Goal: Task Accomplishment & Management: Use online tool/utility

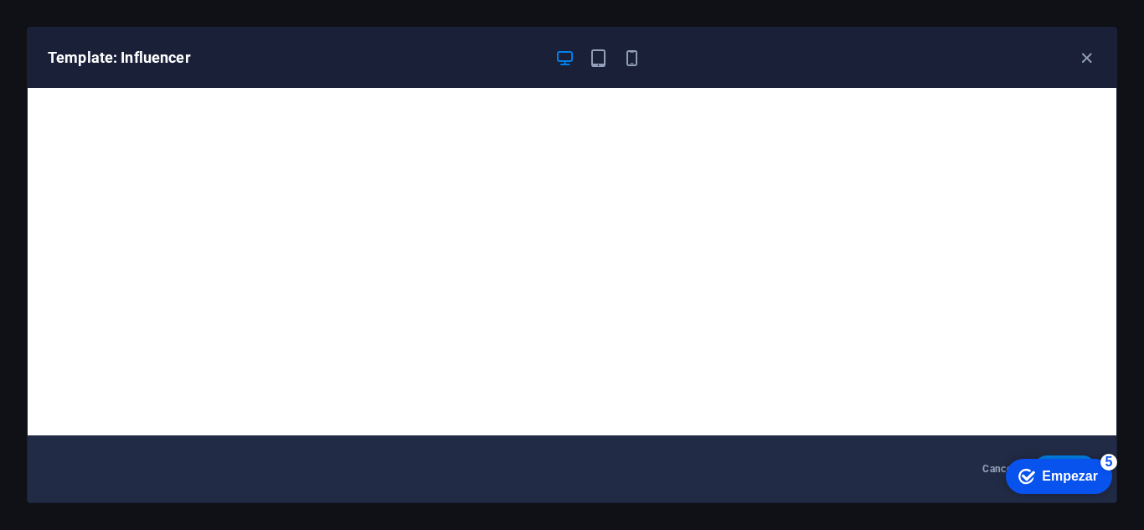
scroll to position [16495, 0]
click at [653, 62] on div "Template: Influencer" at bounding box center [562, 58] width 1029 height 20
click at [630, 63] on icon "button" at bounding box center [631, 58] width 19 height 19
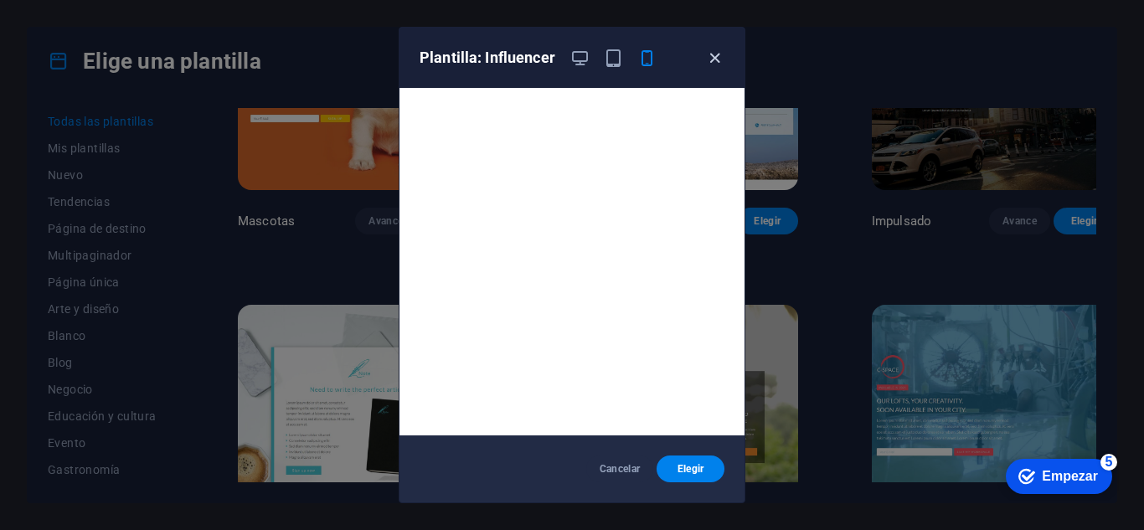
click at [710, 58] on icon "button" at bounding box center [714, 58] width 19 height 19
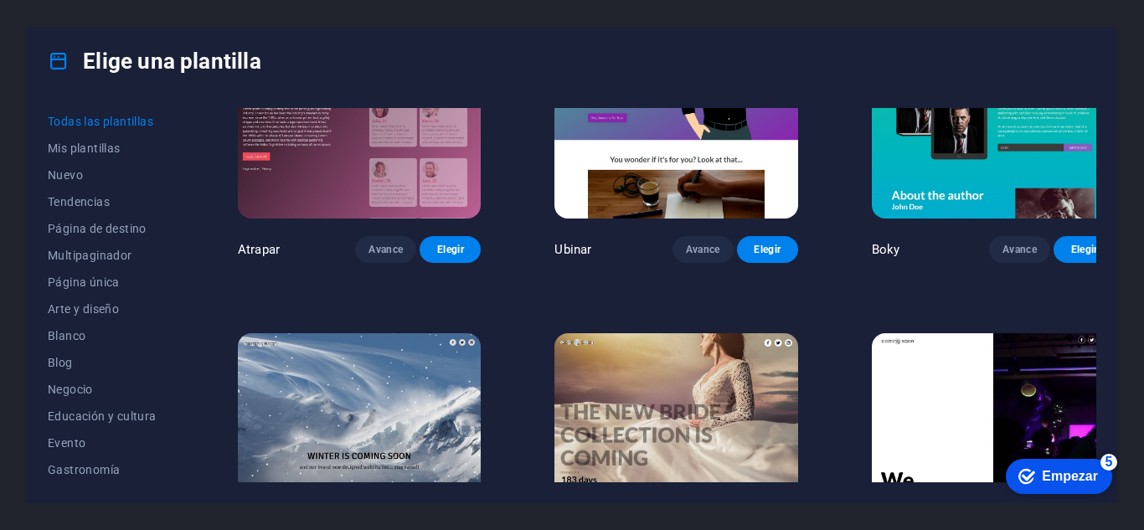
scroll to position [17864, 0]
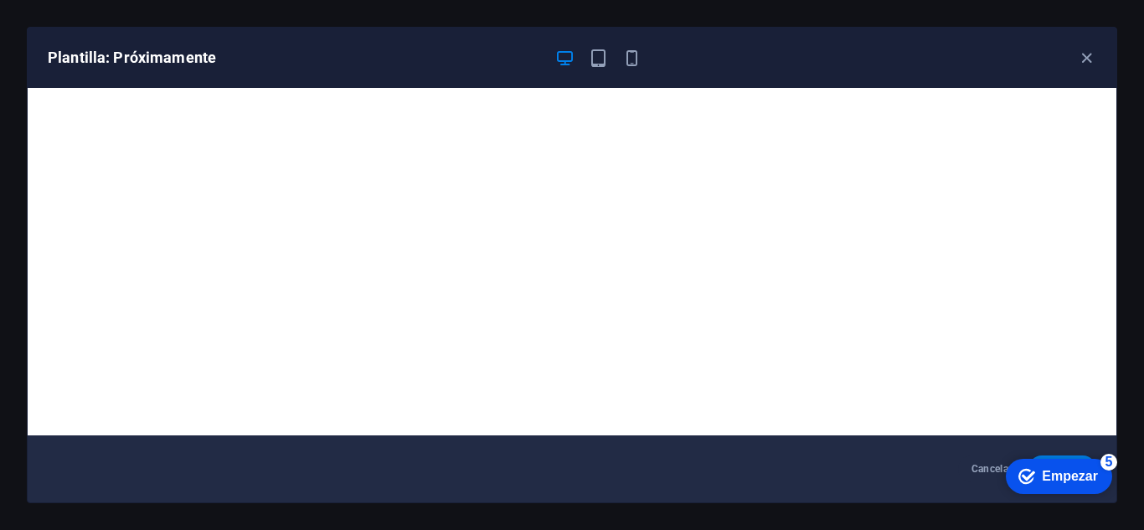
scroll to position [4, 0]
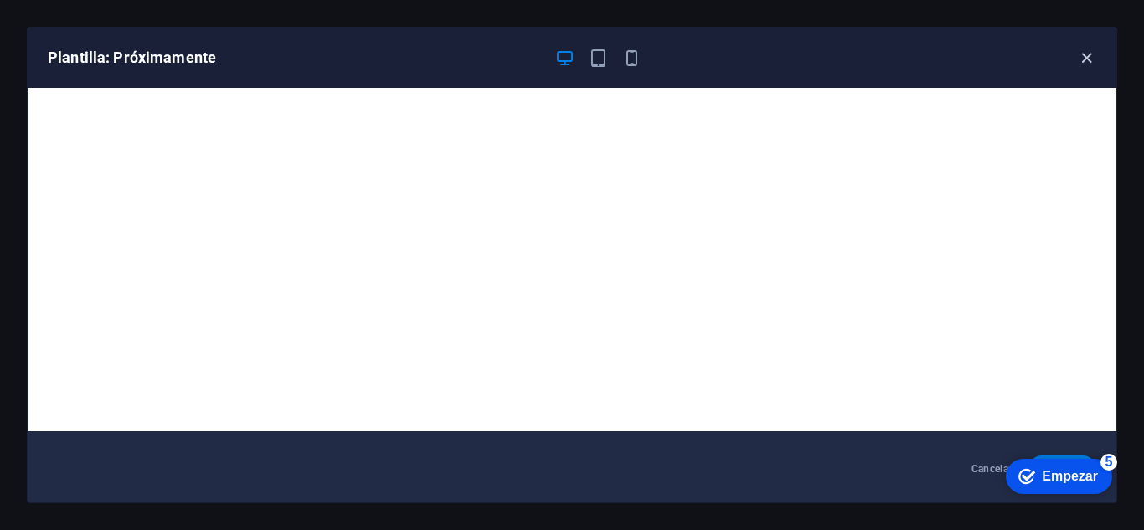
click at [1091, 57] on icon "button" at bounding box center [1086, 58] width 19 height 19
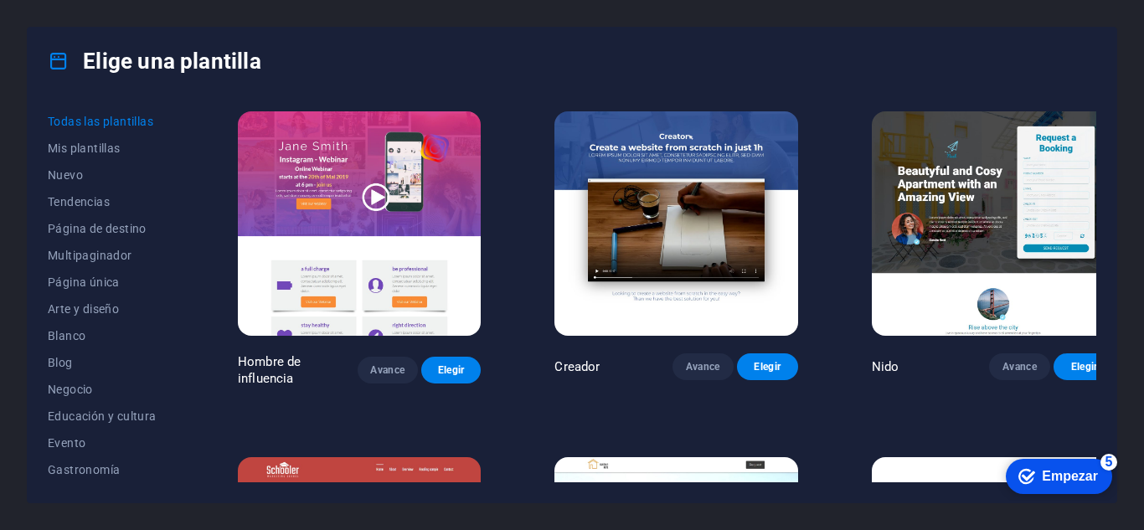
scroll to position [16943, 0]
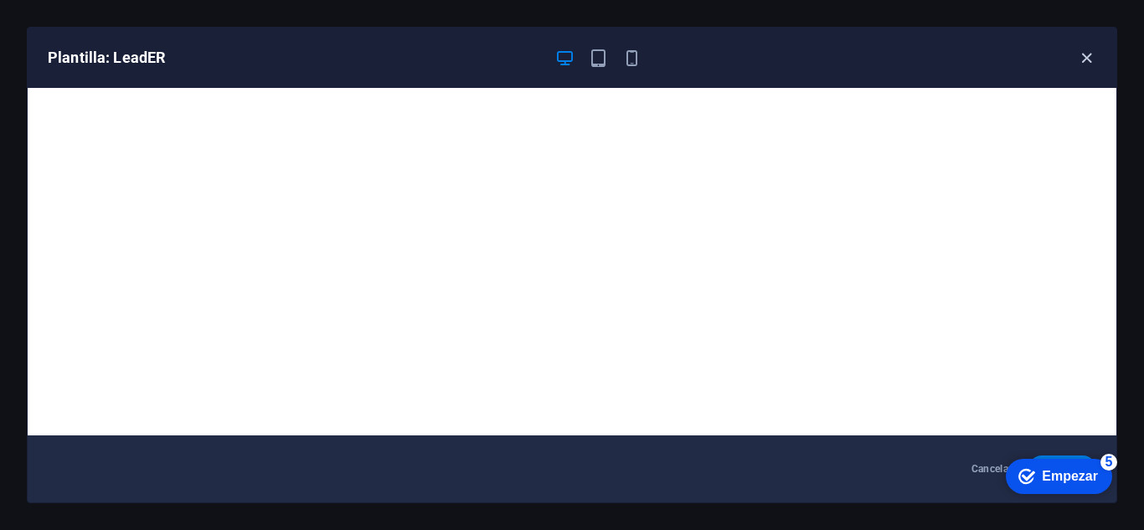
click at [1085, 59] on icon "button" at bounding box center [1086, 58] width 19 height 19
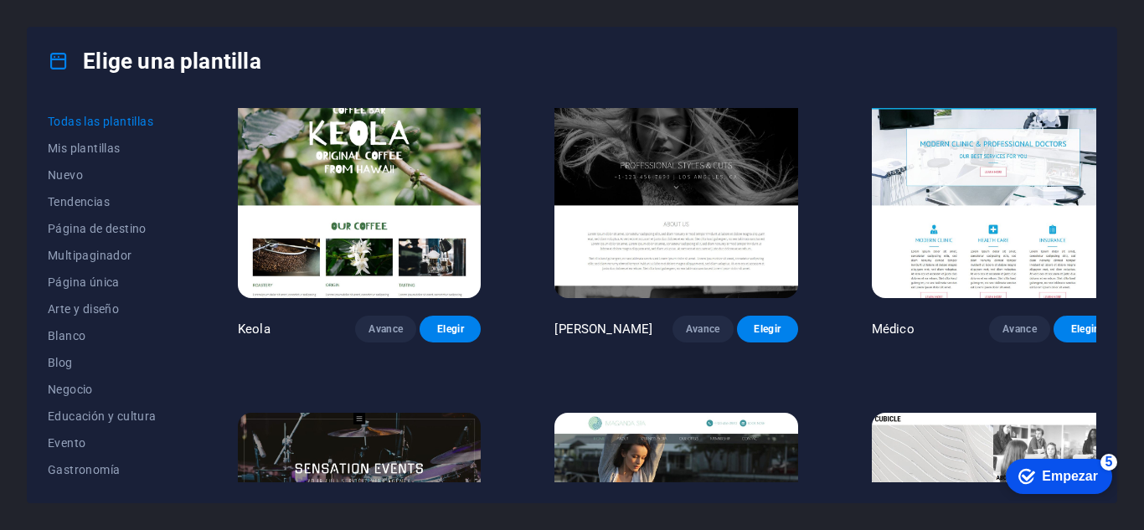
scroll to position [14597, 0]
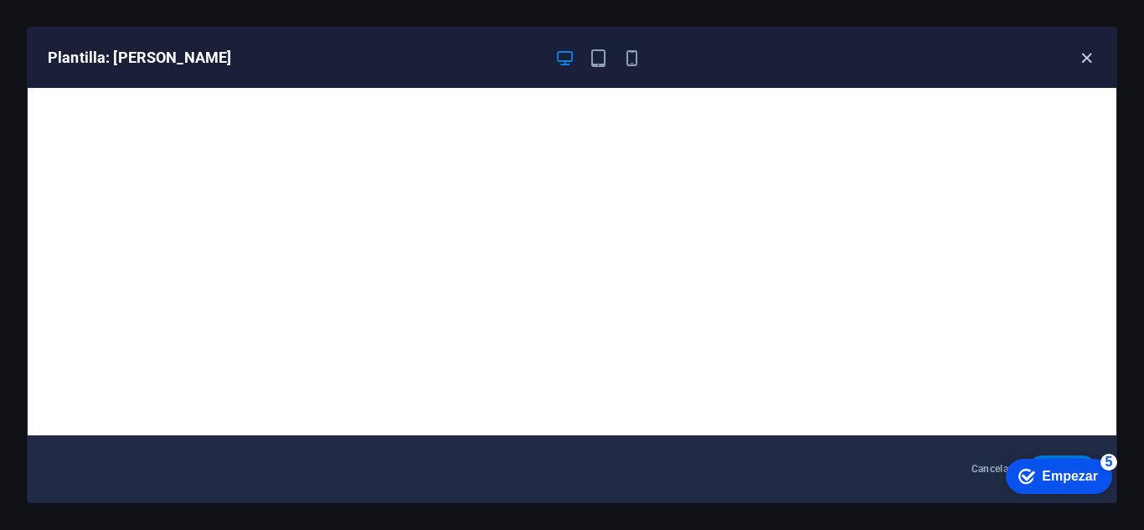
click at [1088, 58] on icon "button" at bounding box center [1086, 58] width 19 height 19
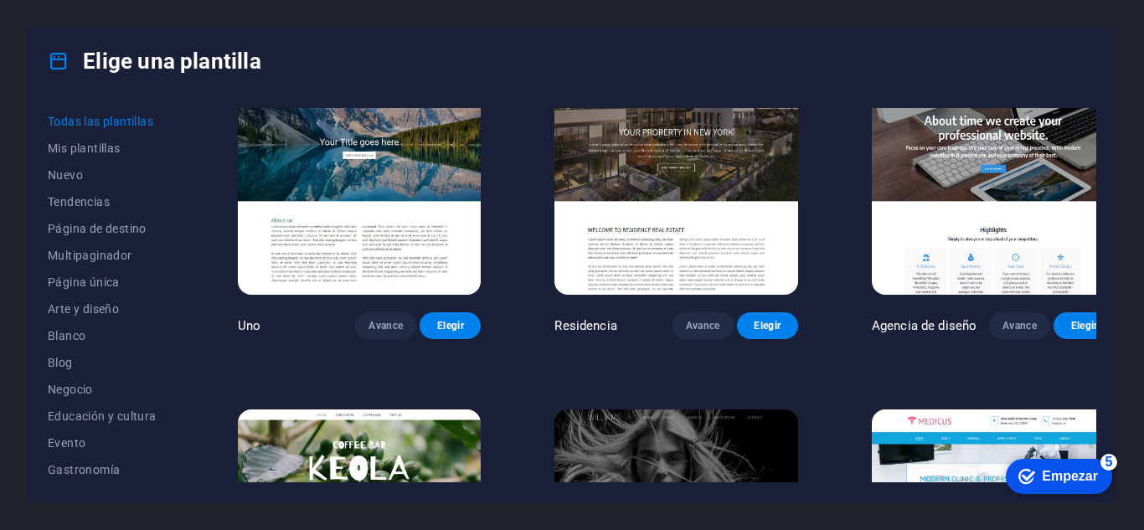
scroll to position [13927, 0]
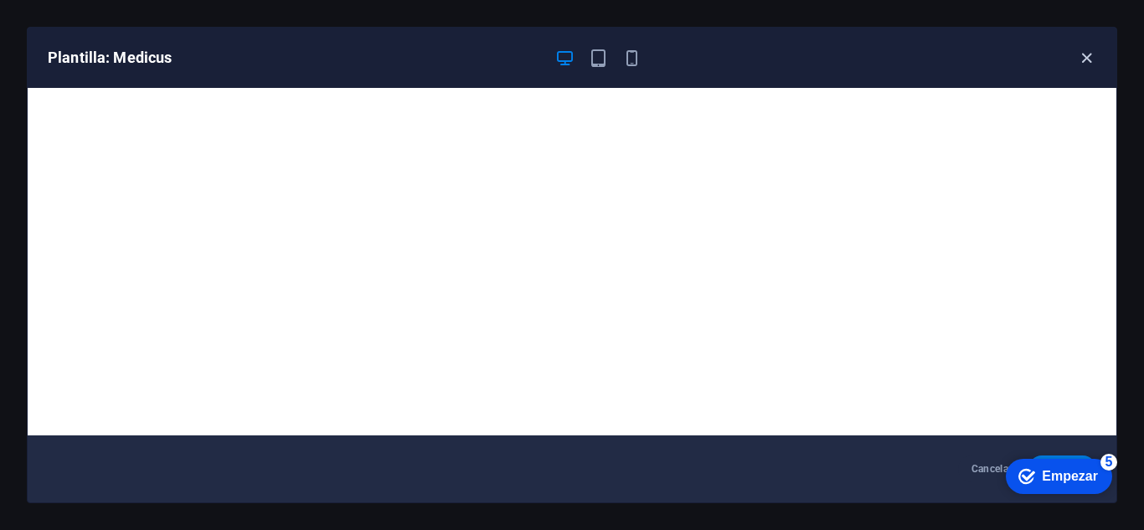
click at [1078, 63] on icon "button" at bounding box center [1086, 58] width 19 height 19
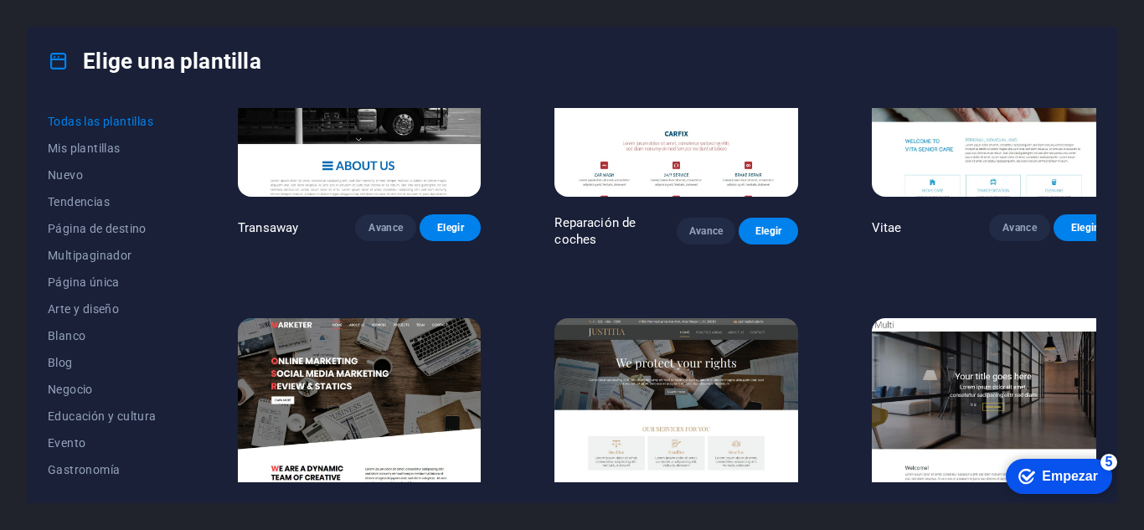
scroll to position [13508, 0]
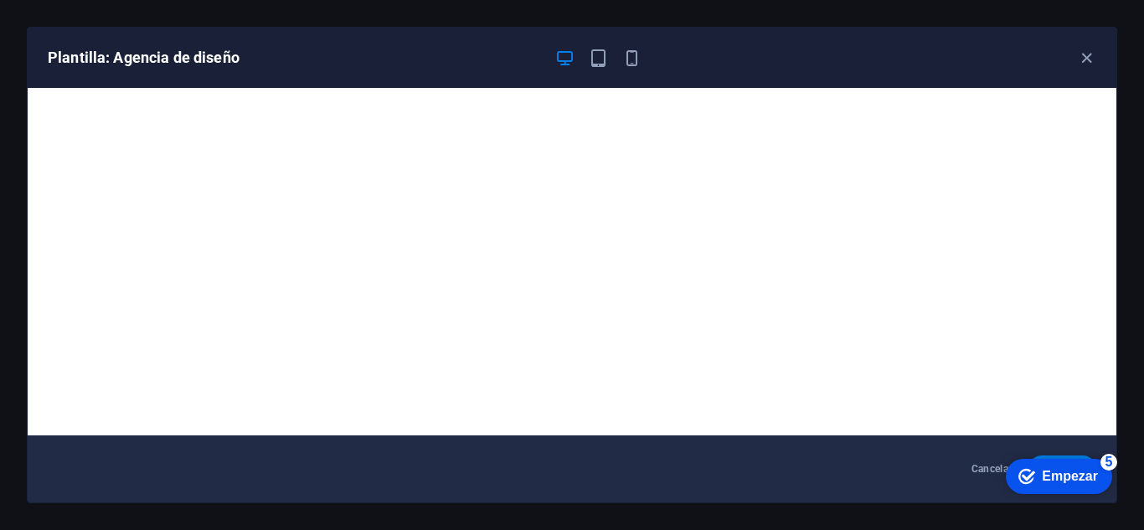
click at [1086, 68] on div "Plantilla: Agencia de diseño" at bounding box center [572, 58] width 1089 height 60
click at [1086, 63] on icon "button" at bounding box center [1086, 58] width 19 height 19
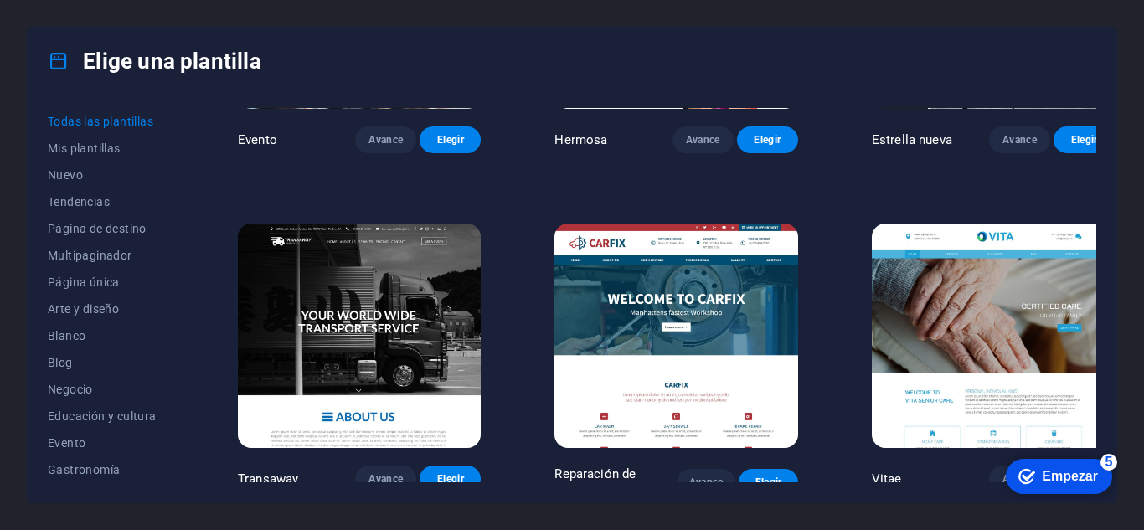
scroll to position [13005, 0]
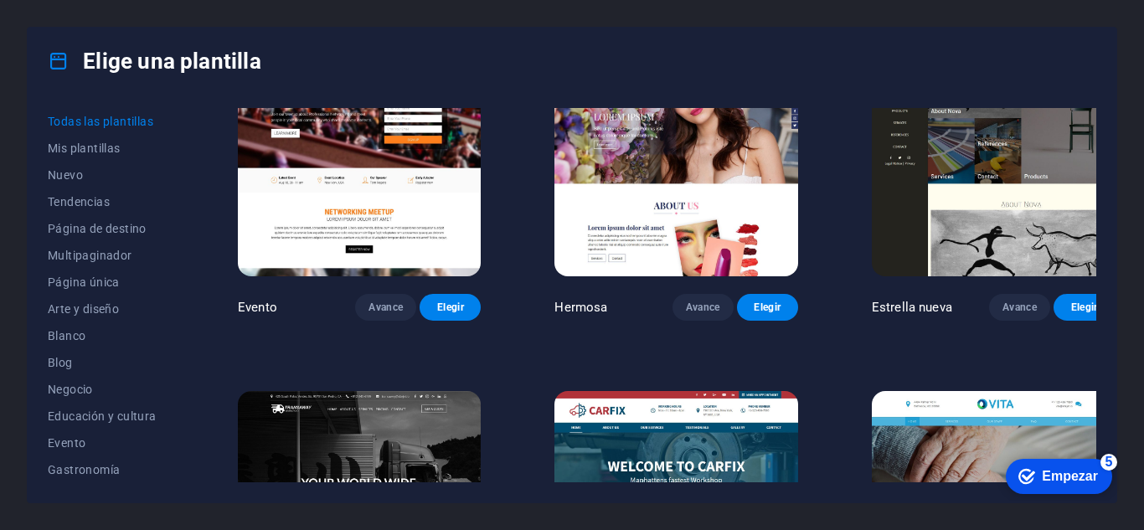
click at [318, 391] on img at bounding box center [359, 503] width 243 height 225
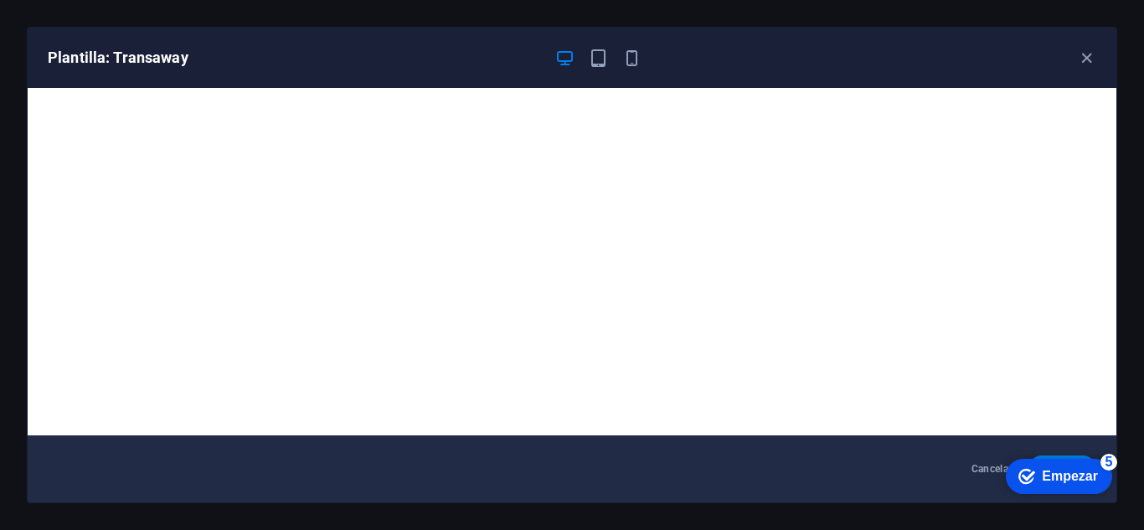
click at [1072, 475] on font "Empezar" at bounding box center [1070, 476] width 56 height 14
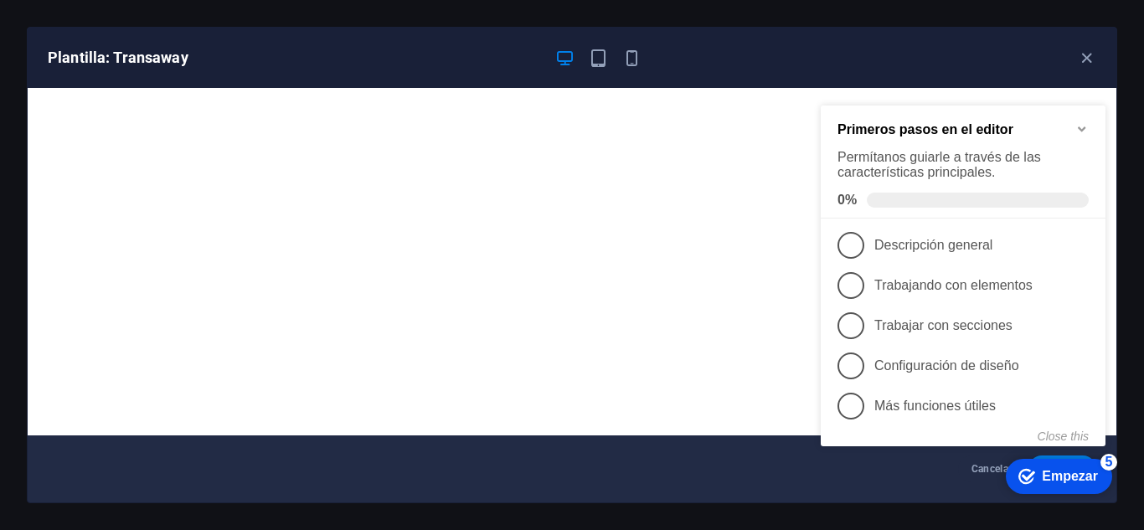
click at [734, 458] on div "Cancelar Elegir" at bounding box center [572, 469] width 1089 height 67
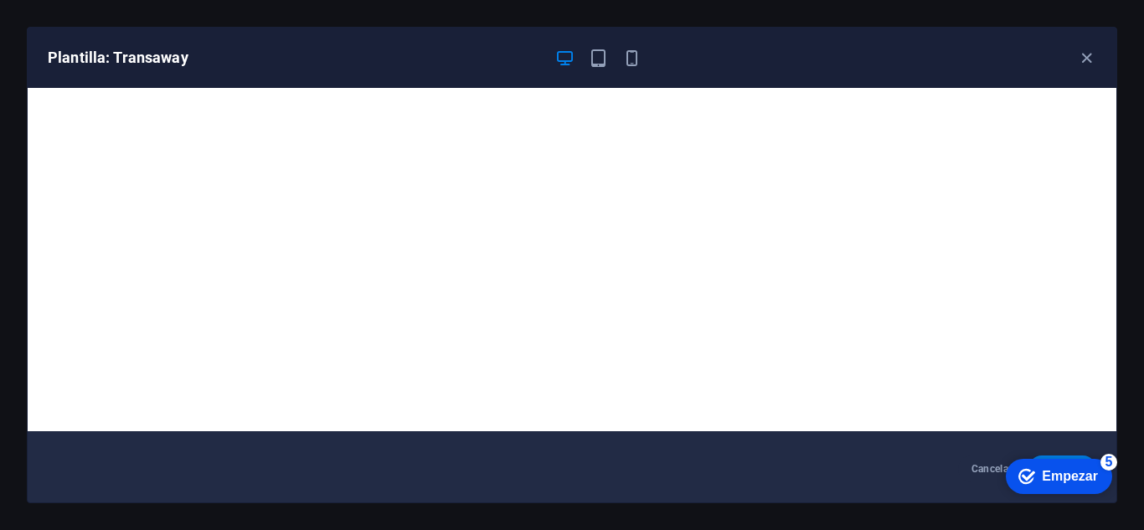
scroll to position [0, 0]
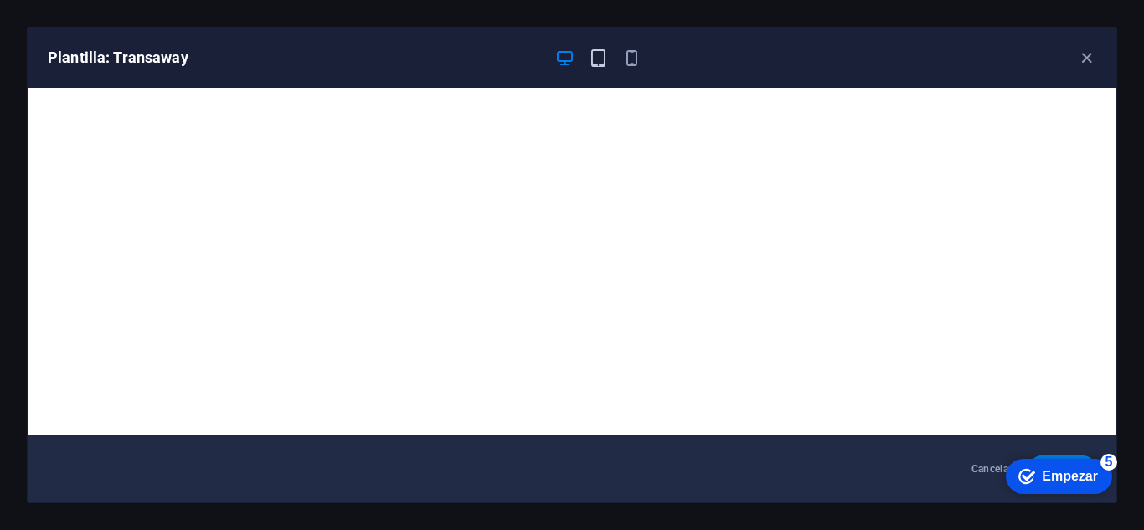
click at [595, 58] on icon "button" at bounding box center [598, 58] width 19 height 19
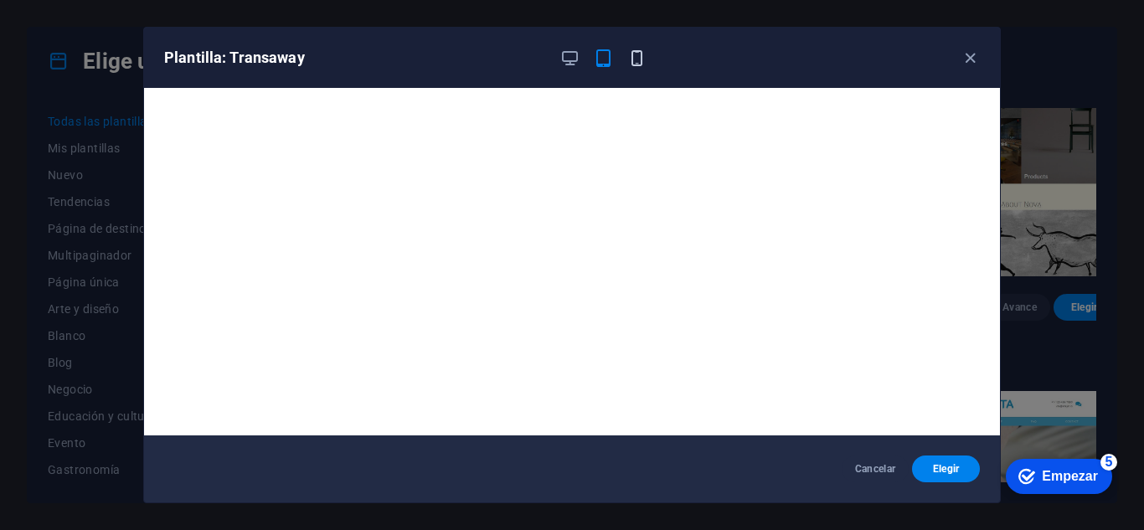
click at [643, 59] on icon "button" at bounding box center [637, 58] width 19 height 19
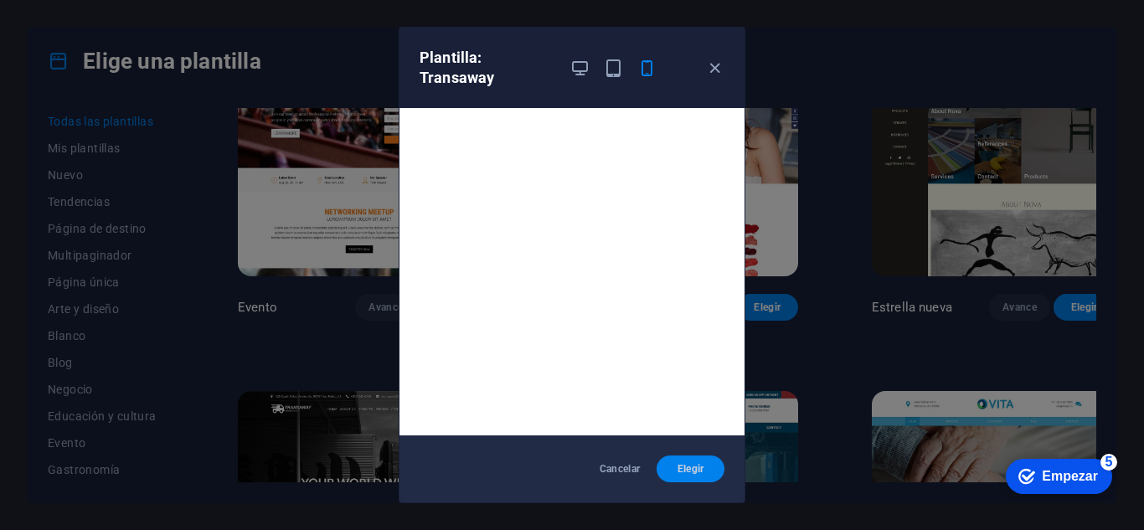
click at [692, 469] on font "Elegir" at bounding box center [691, 469] width 27 height 12
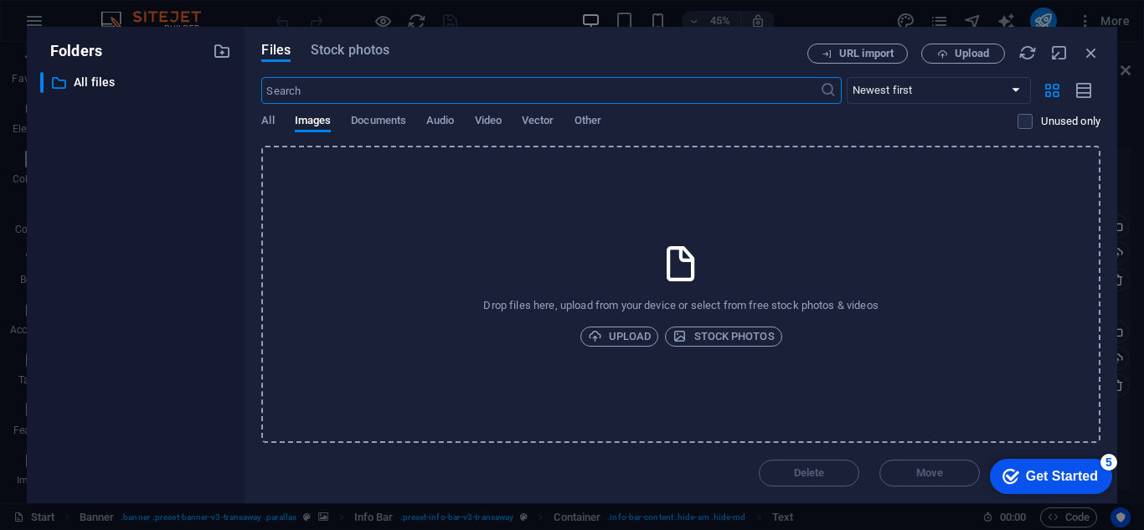
scroll to position [765, 0]
click at [633, 333] on span "Upload" at bounding box center [620, 337] width 64 height 20
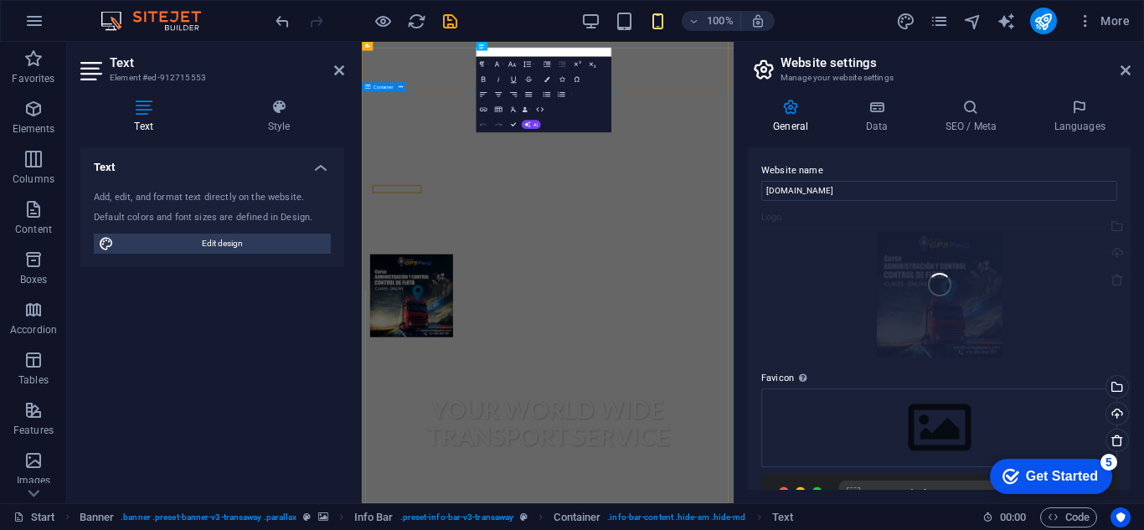
scroll to position [0, 0]
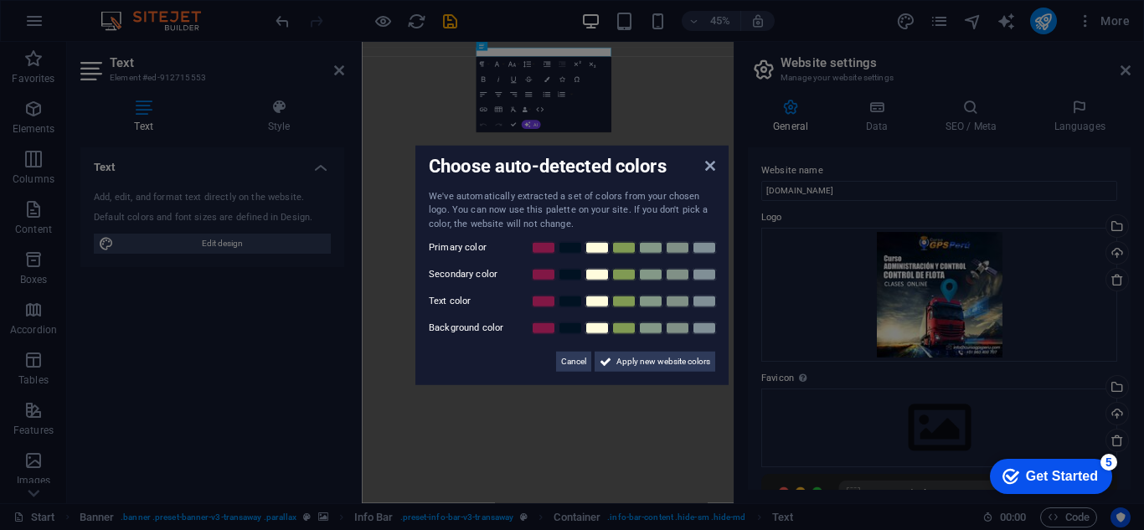
click at [955, 302] on aside "Choose auto-detected colors We've automatically extracted a set of colors from …" at bounding box center [572, 265] width 1144 height 530
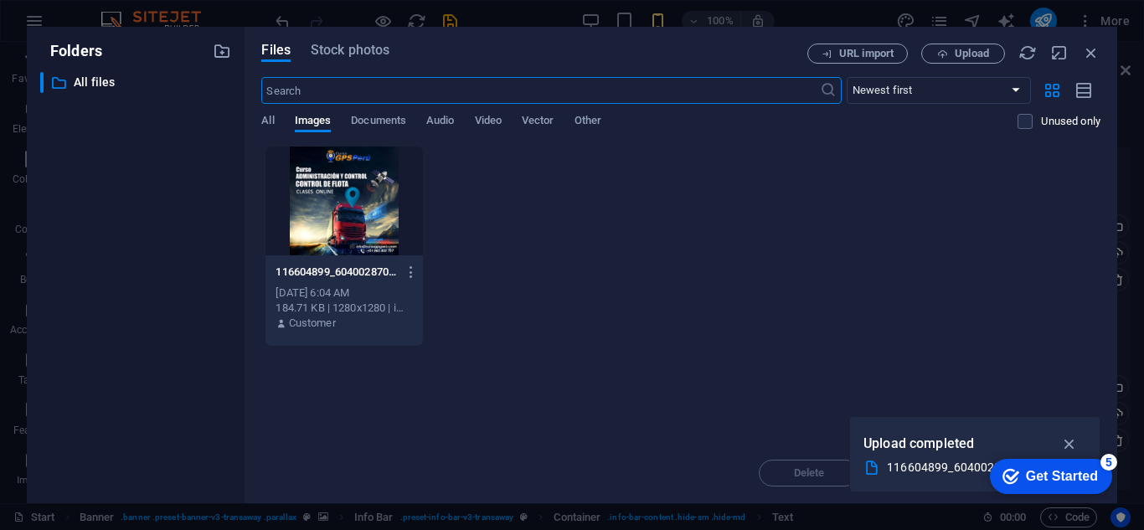
scroll to position [900, 0]
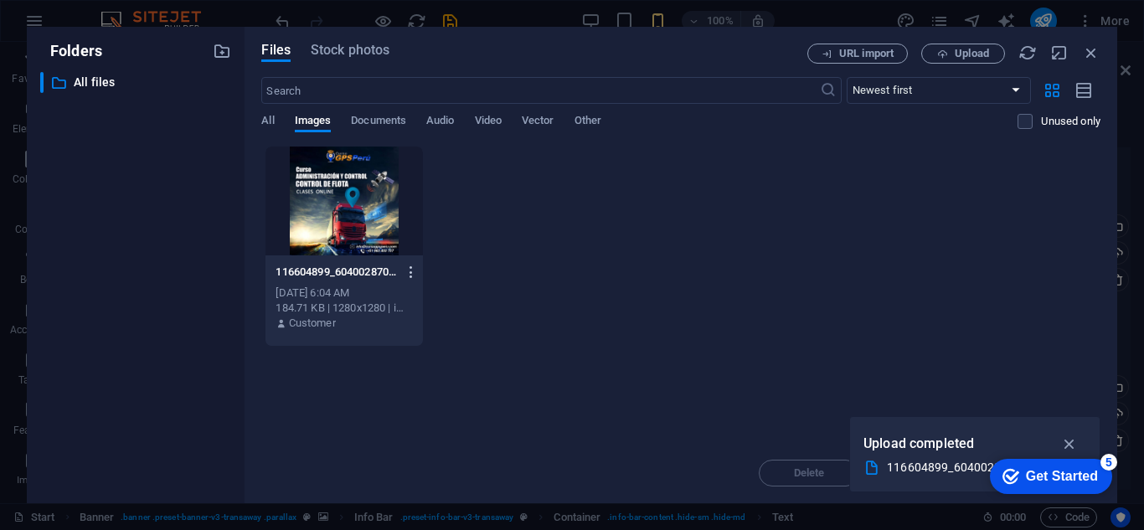
click at [406, 271] on icon "button" at bounding box center [412, 272] width 16 height 15
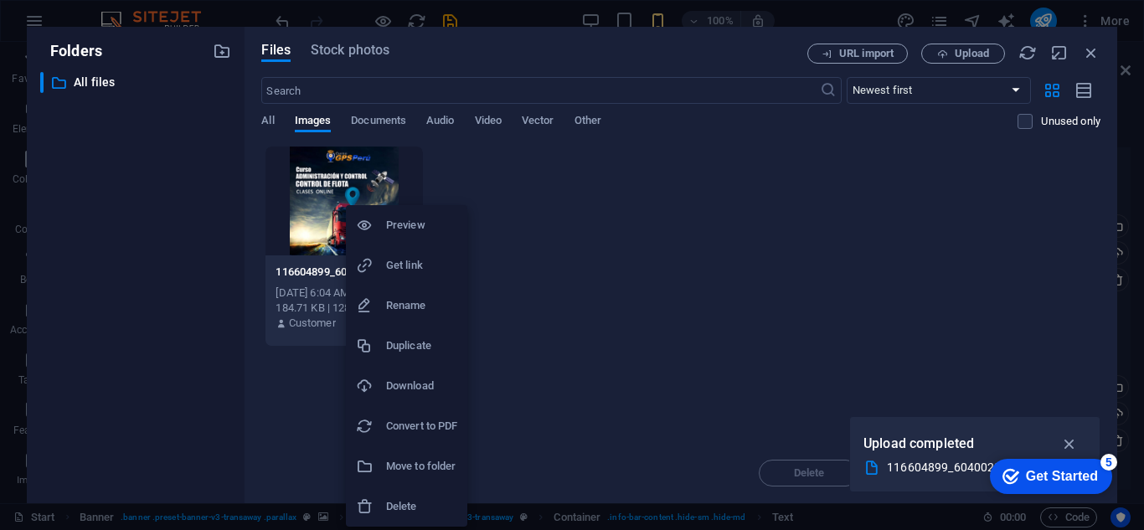
click at [425, 510] on h6 "Delete" at bounding box center [421, 507] width 71 height 20
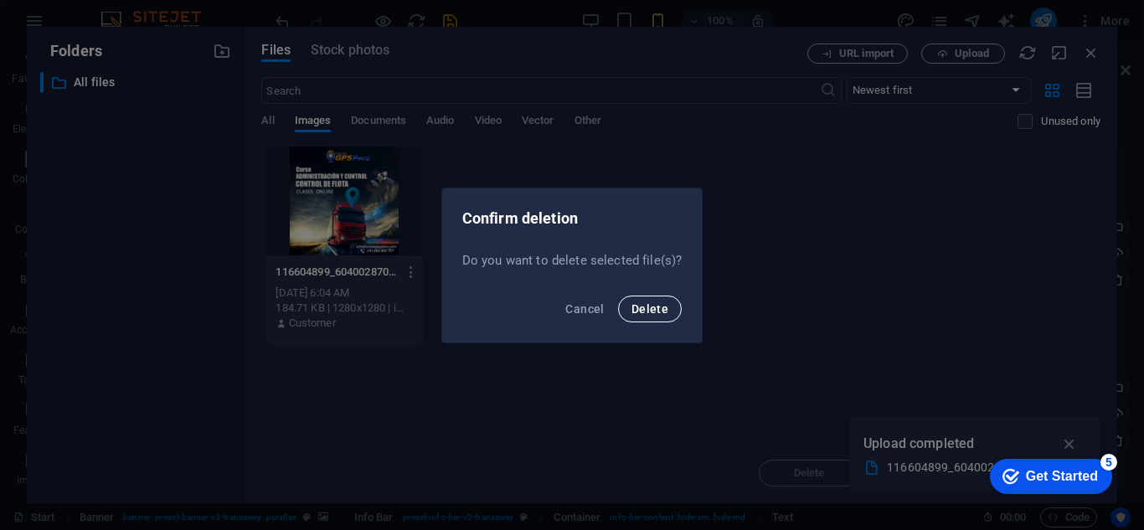
click at [663, 307] on span "Delete" at bounding box center [650, 308] width 37 height 13
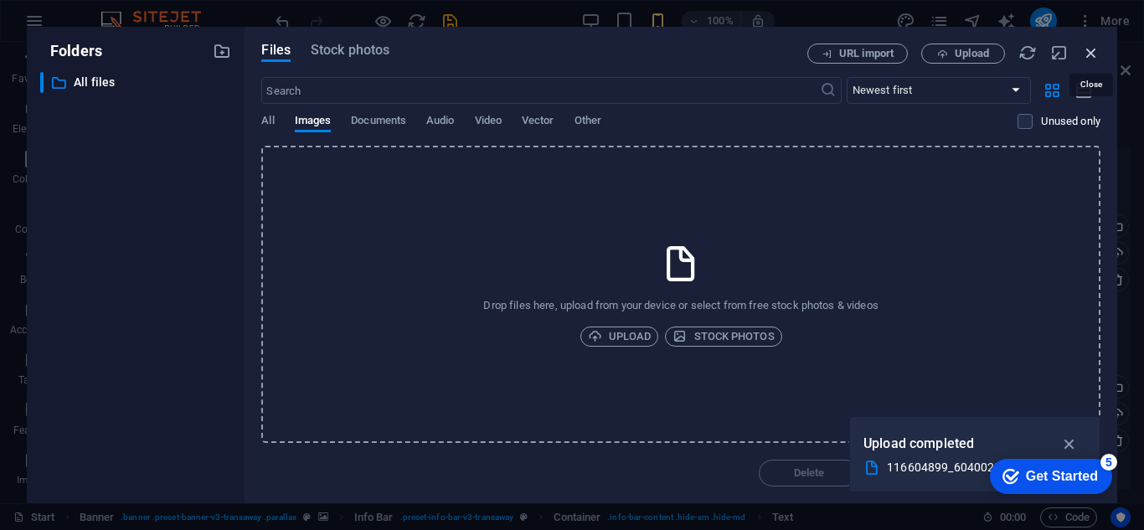
click at [1090, 49] on icon "button" at bounding box center [1091, 53] width 18 height 18
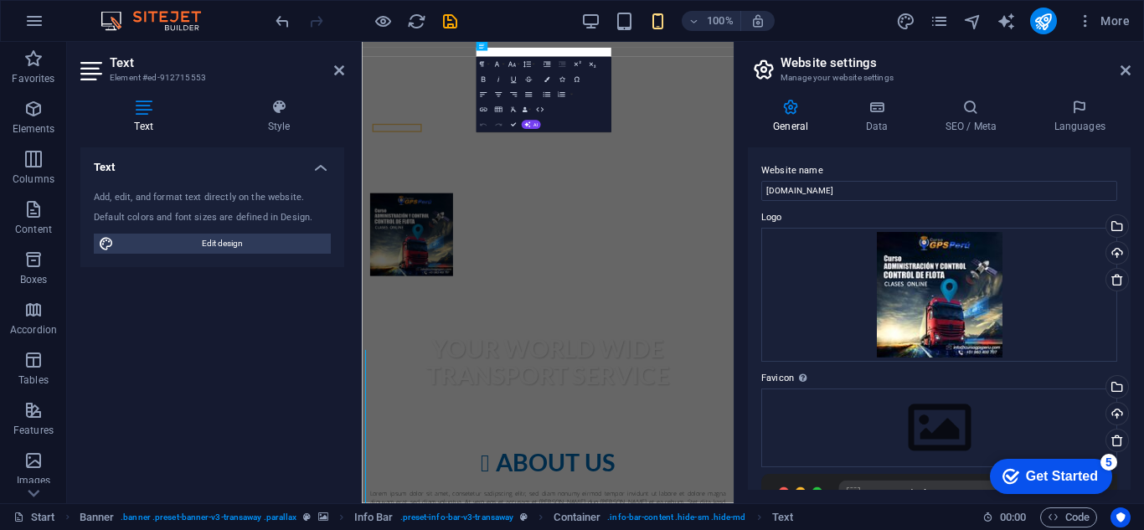
scroll to position [0, 0]
